Goal: Task Accomplishment & Management: Use online tool/utility

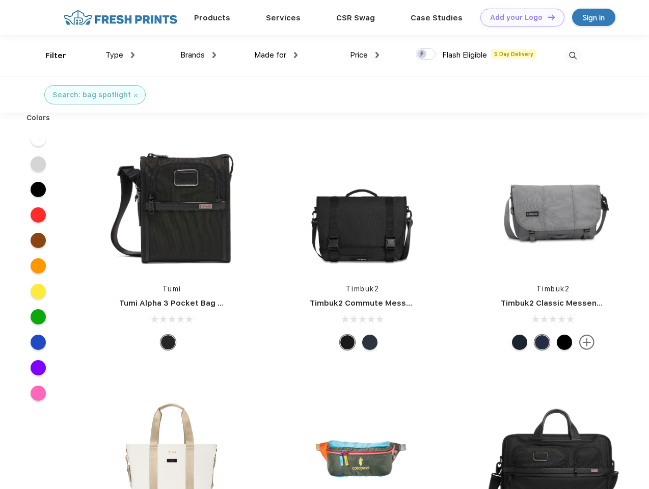
click at [519, 17] on link "Add your Logo Design Tool" at bounding box center [523, 18] width 84 height 18
click at [0, 0] on div "Design Tool" at bounding box center [0, 0] width 0 height 0
click at [547, 17] on link "Add your Logo Design Tool" at bounding box center [523, 18] width 84 height 18
click at [49, 56] on div "Filter" at bounding box center [55, 56] width 21 height 12
click at [120, 55] on span "Type" at bounding box center [114, 54] width 18 height 9
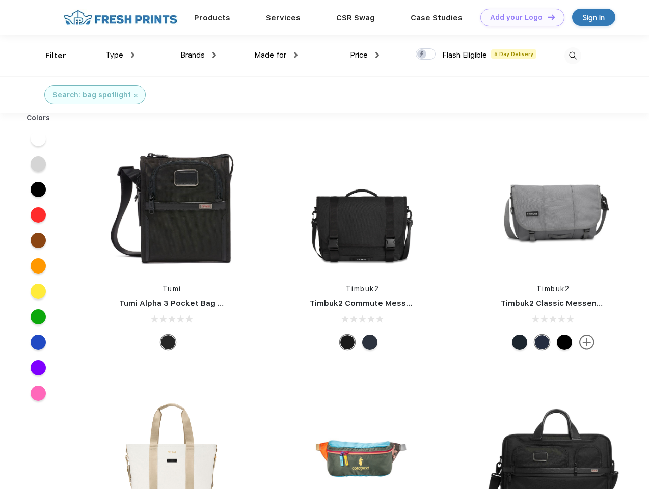
click at [198, 55] on span "Brands" at bounding box center [192, 54] width 24 height 9
click at [276, 55] on span "Made for" at bounding box center [270, 54] width 32 height 9
click at [365, 55] on span "Price" at bounding box center [359, 54] width 18 height 9
click at [426, 55] on div at bounding box center [426, 53] width 20 height 11
click at [422, 55] on input "checkbox" at bounding box center [419, 51] width 7 height 7
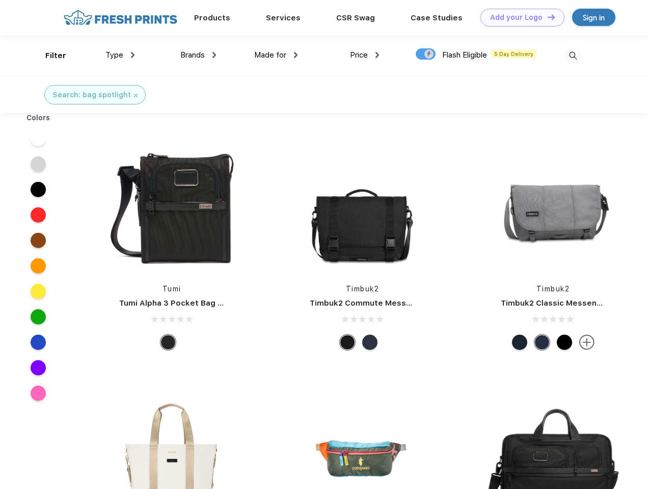
click at [573, 56] on img at bounding box center [573, 55] width 17 height 17
